Goal: Task Accomplishment & Management: Manage account settings

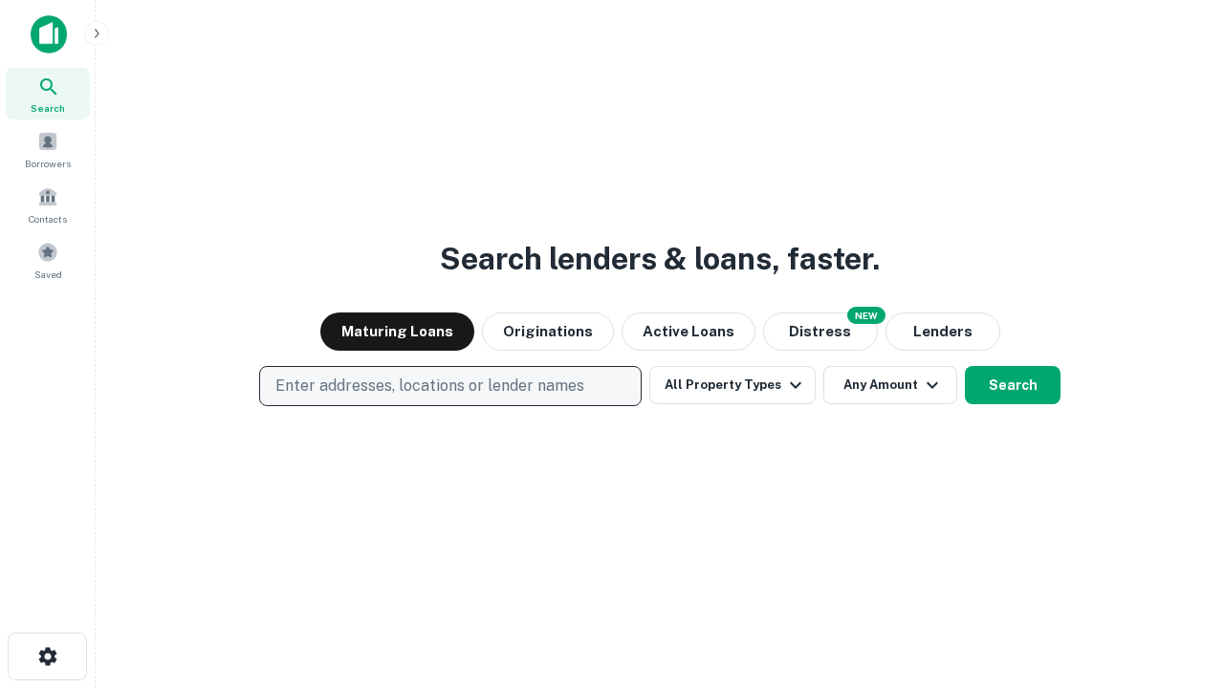
click at [449, 386] on p "Enter addresses, locations or lender names" at bounding box center [429, 386] width 309 height 23
type input "**********"
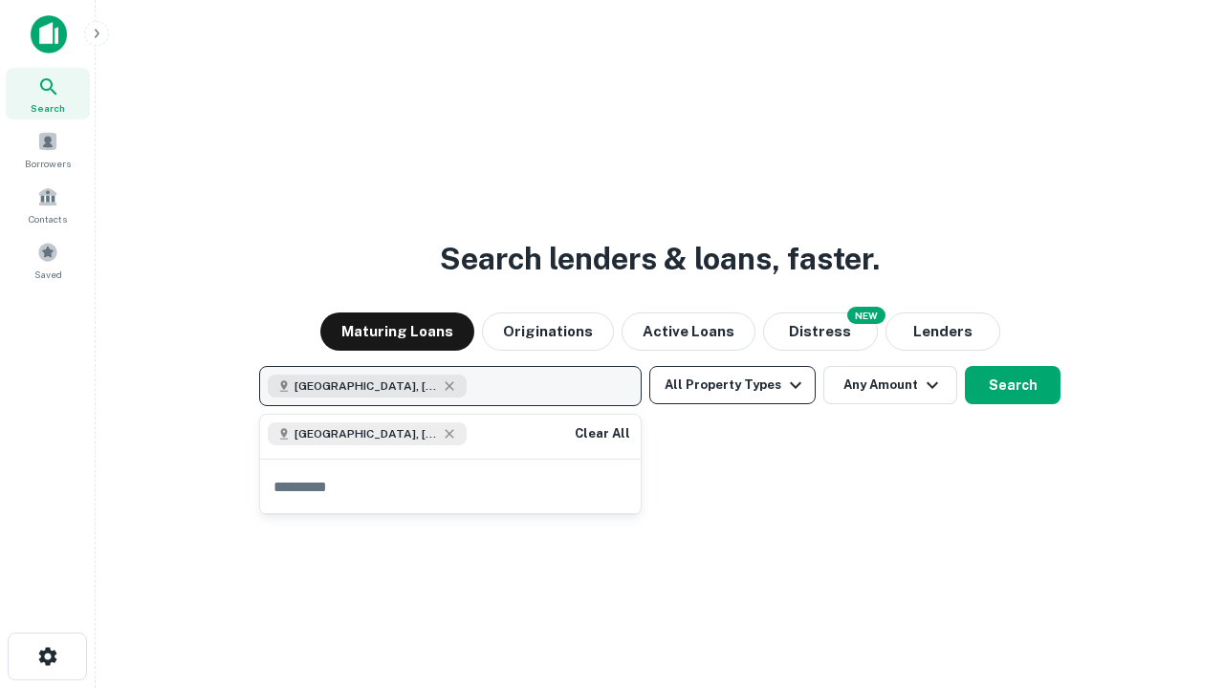
click at [732, 385] on button "All Property Types" at bounding box center [732, 385] width 166 height 38
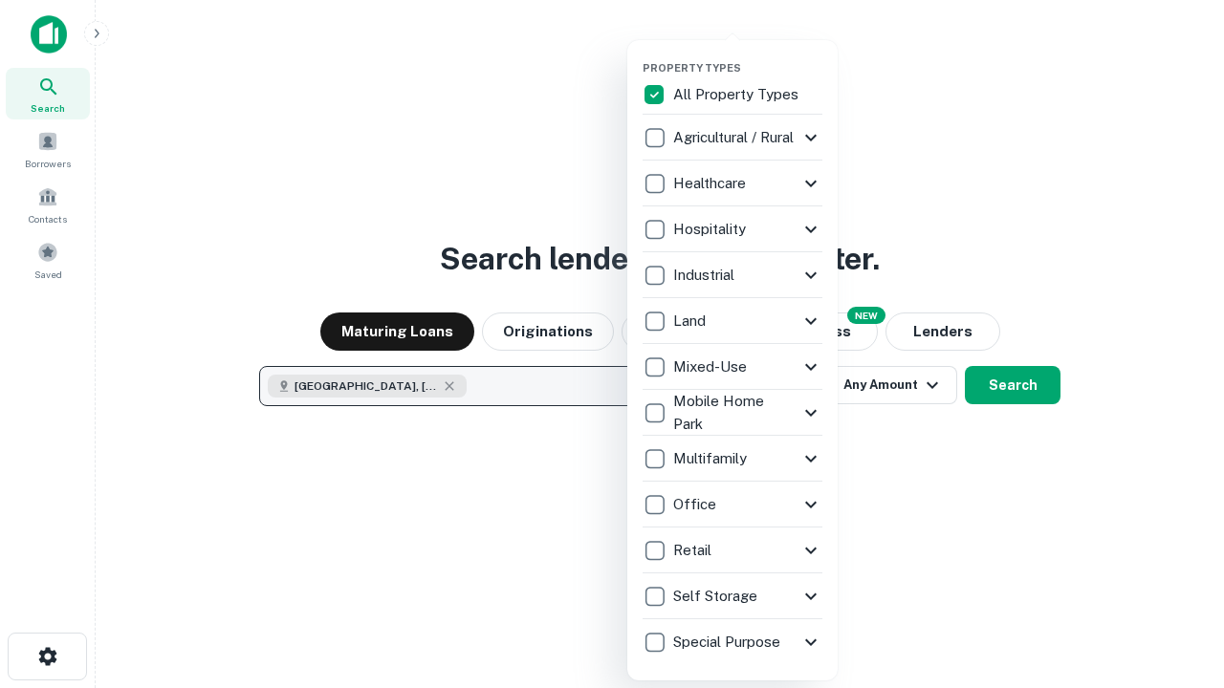
click at [748, 55] on button "button" at bounding box center [748, 55] width 210 height 1
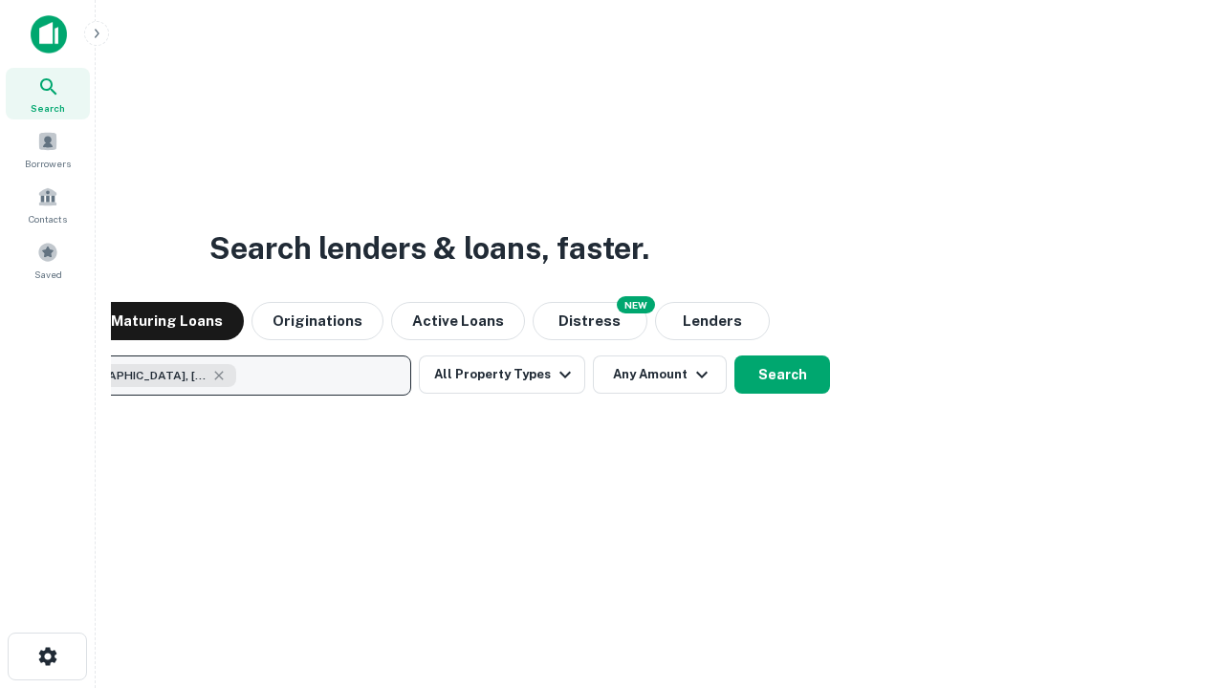
scroll to position [31, 0]
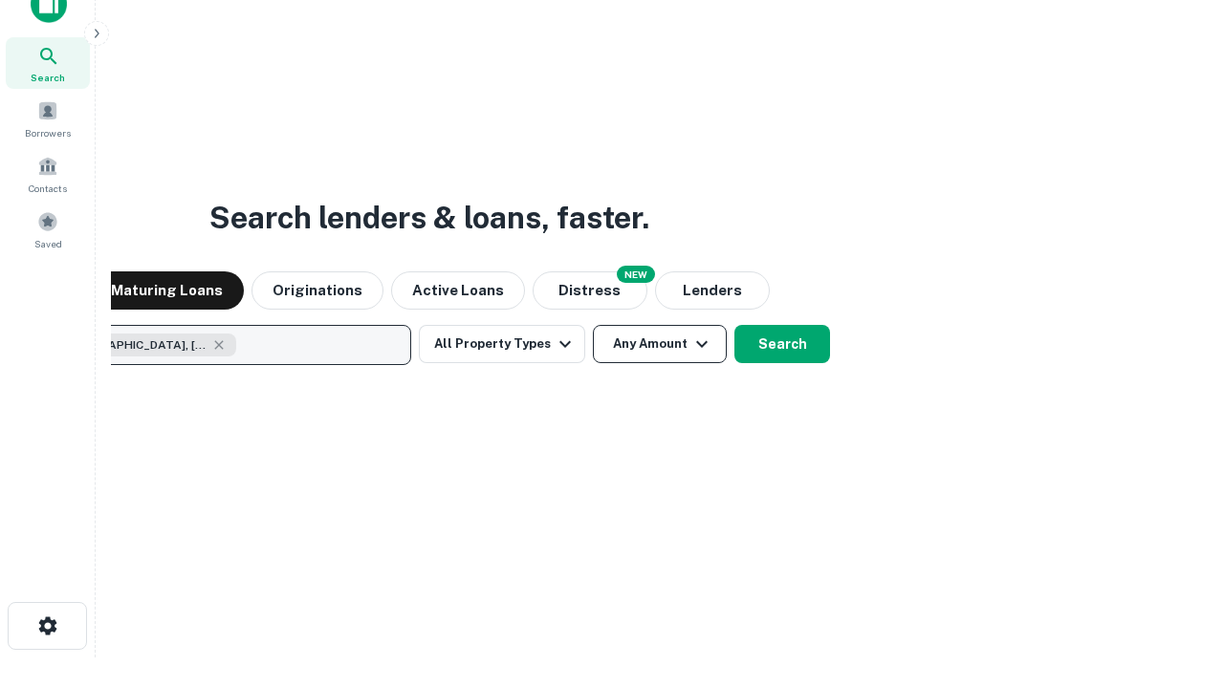
click at [593, 325] on button "Any Amount" at bounding box center [660, 344] width 134 height 38
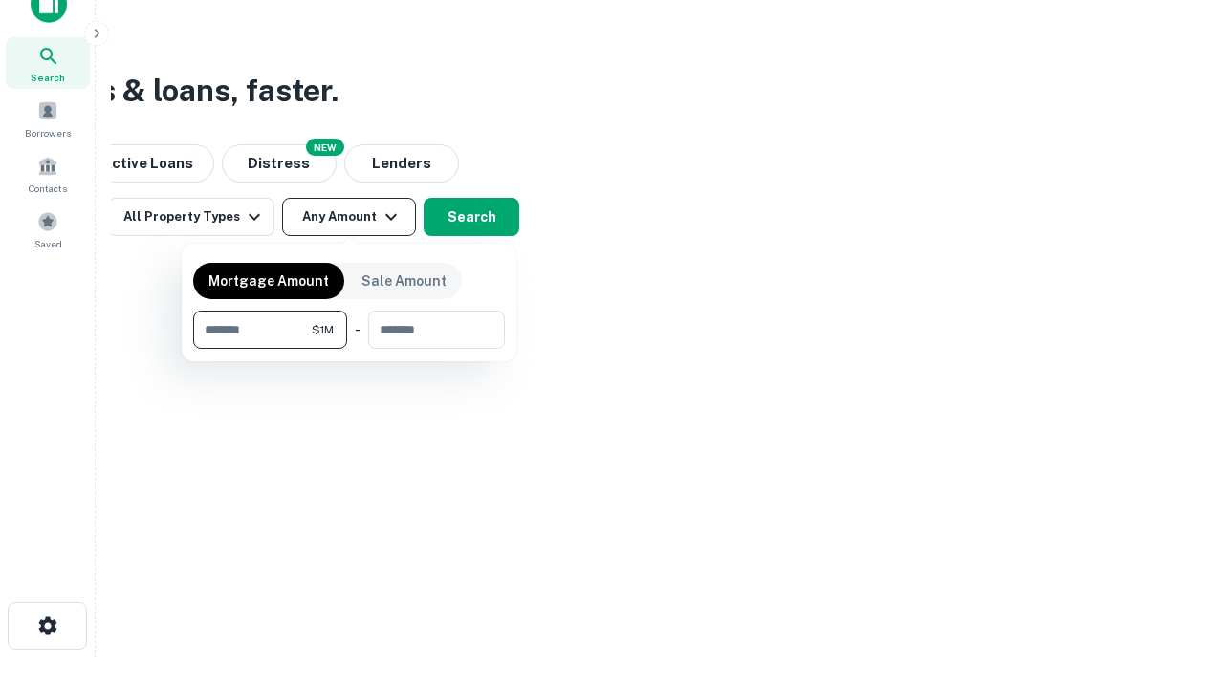
type input "*******"
click at [349, 349] on button "button" at bounding box center [349, 349] width 312 height 1
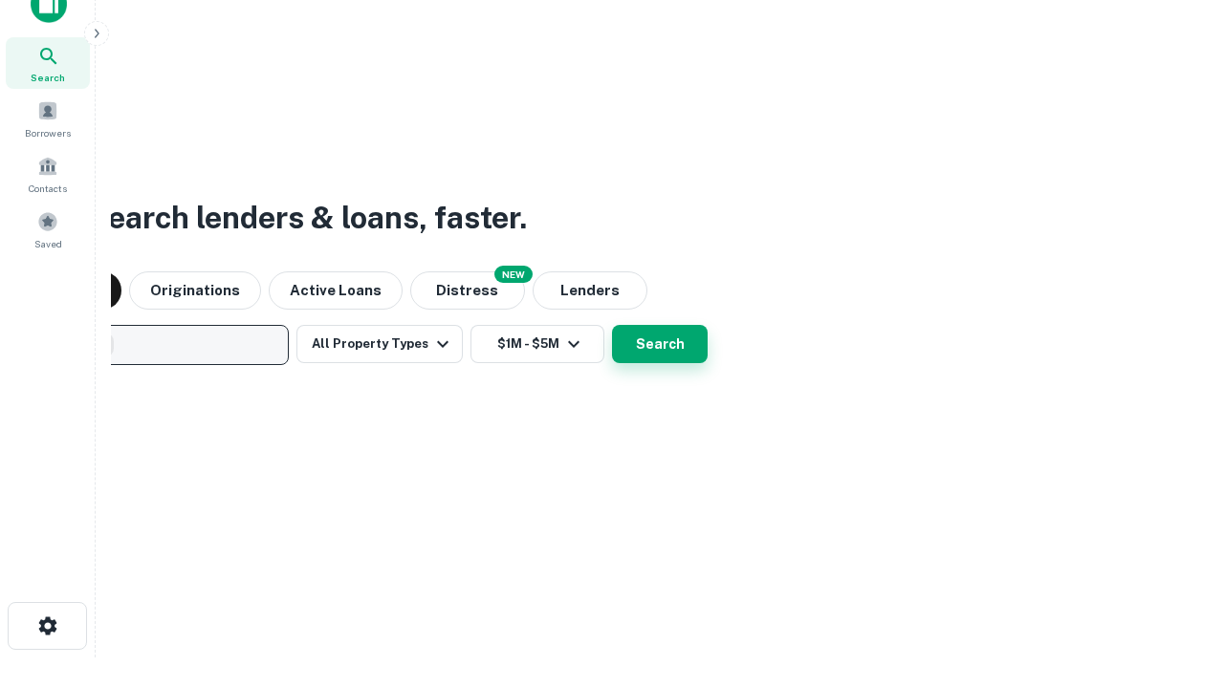
click at [612, 325] on button "Search" at bounding box center [660, 344] width 96 height 38
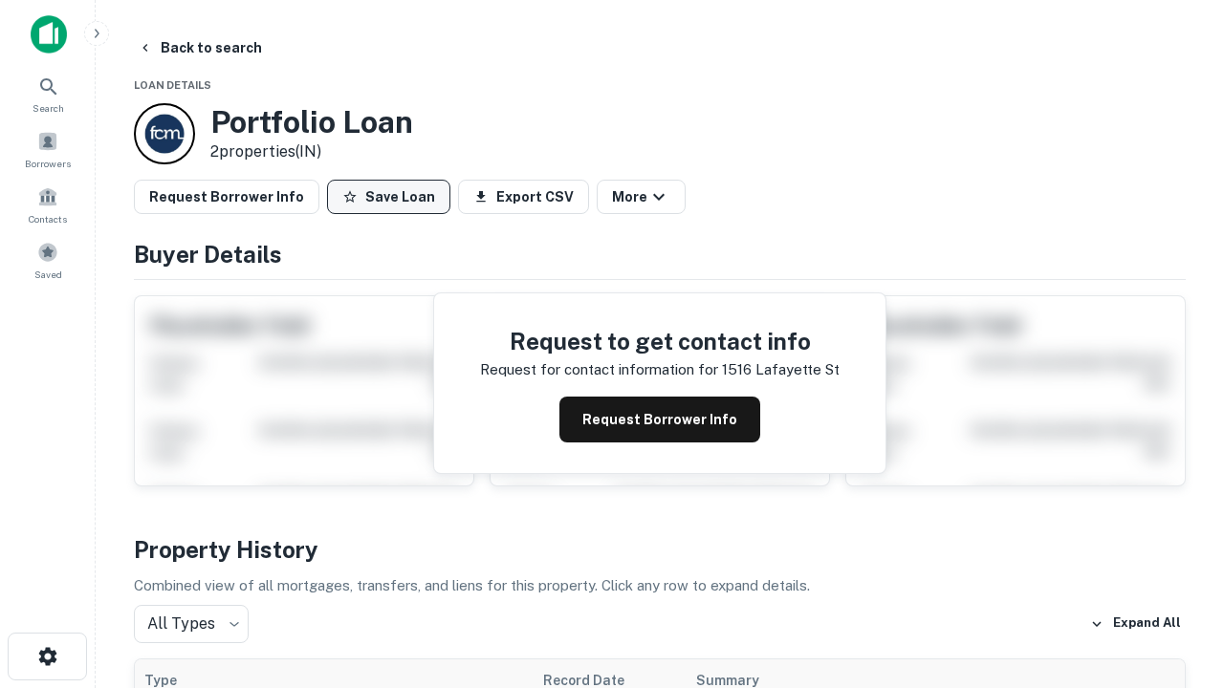
click at [388, 197] on button "Save Loan" at bounding box center [388, 197] width 123 height 34
click at [393, 197] on button "Loan Saved" at bounding box center [393, 197] width 132 height 34
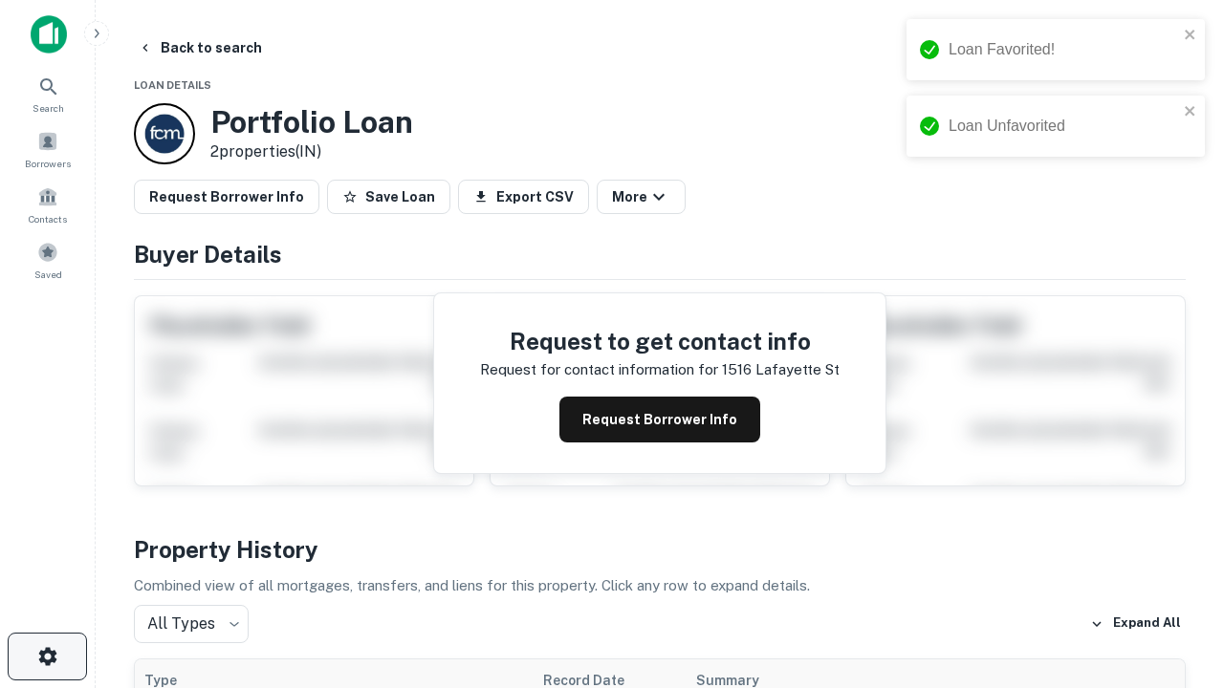
click at [47, 657] on icon "button" at bounding box center [47, 656] width 23 height 23
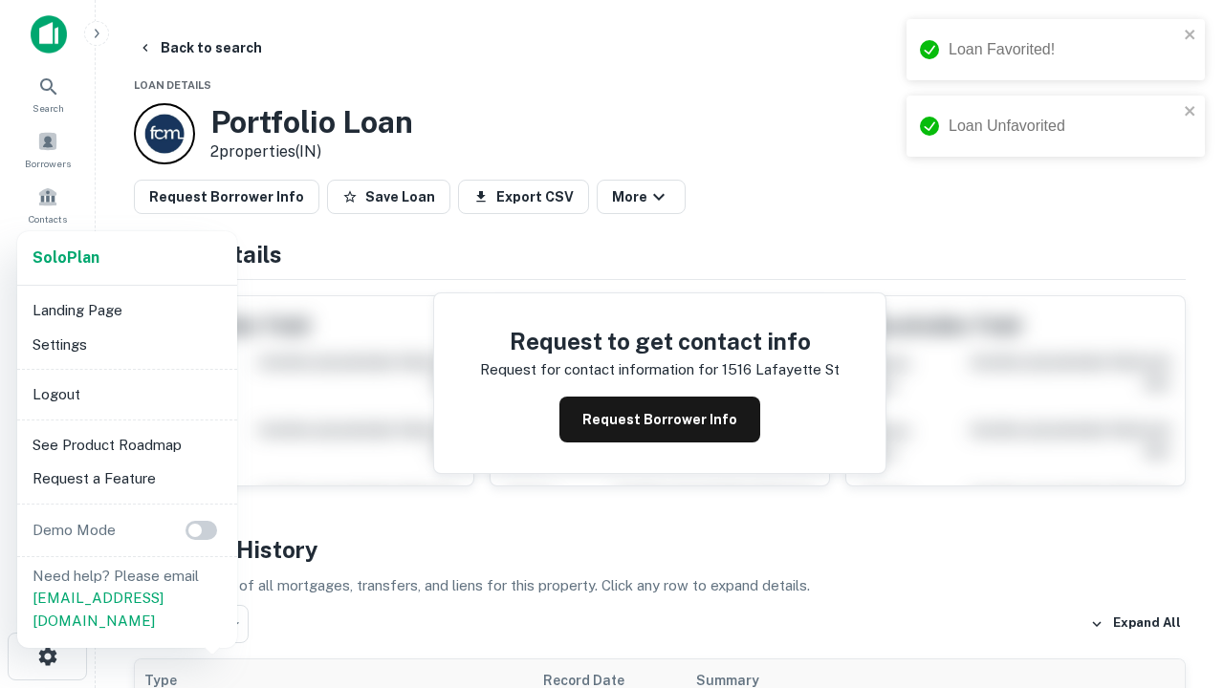
click at [126, 394] on li "Logout" at bounding box center [127, 395] width 205 height 34
